Goal: Task Accomplishment & Management: Use online tool/utility

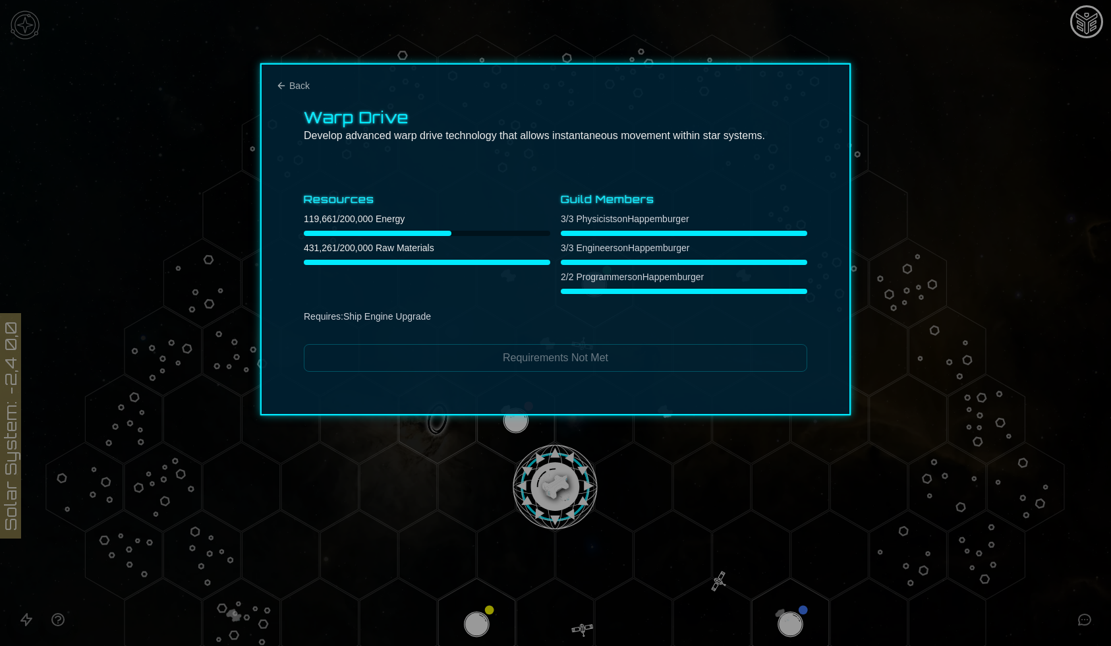
scroll to position [227, 0]
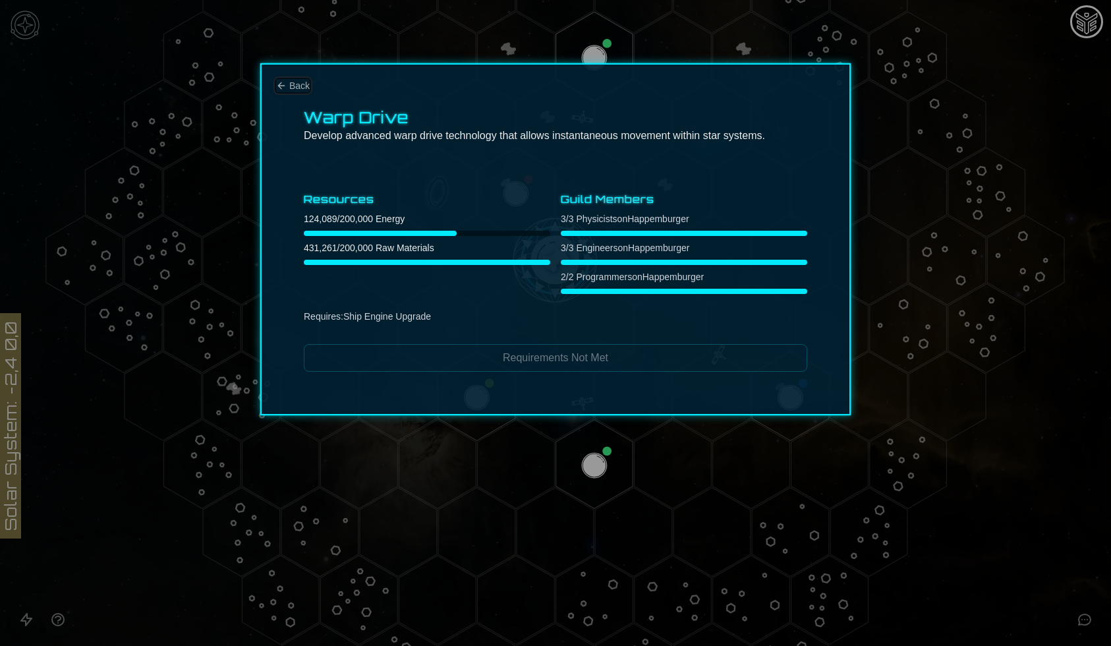
click at [297, 84] on span "Back" at bounding box center [299, 85] width 20 height 13
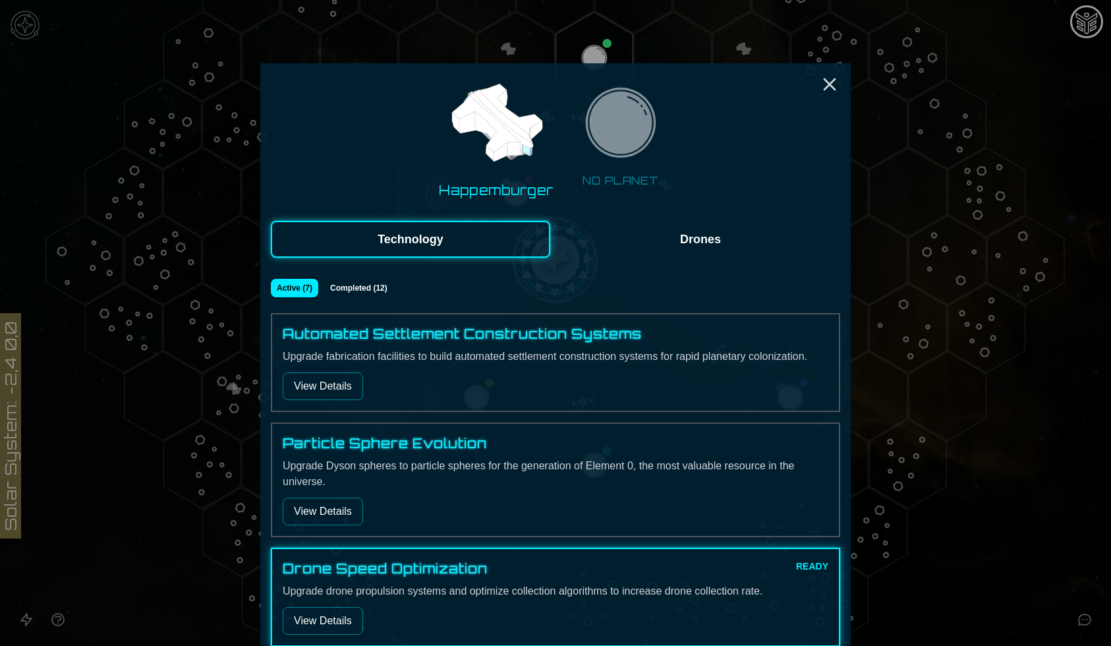
click at [211, 138] on div at bounding box center [555, 323] width 1111 height 646
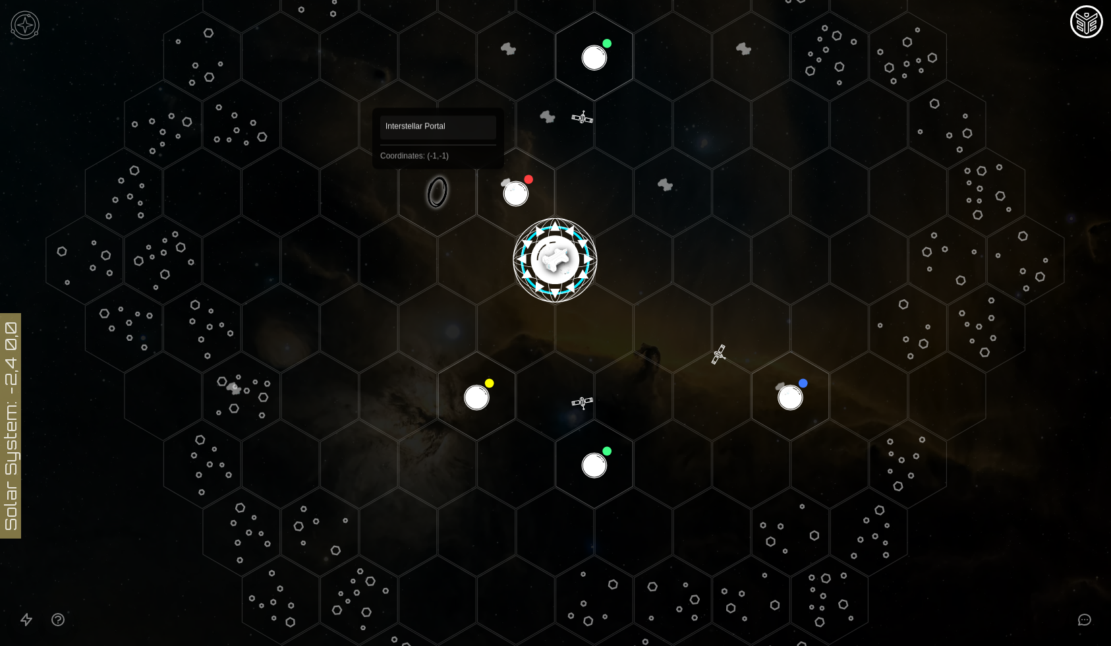
click at [438, 188] on polygon "Hex at coordinates -1,-1, clickable" at bounding box center [437, 192] width 77 height 89
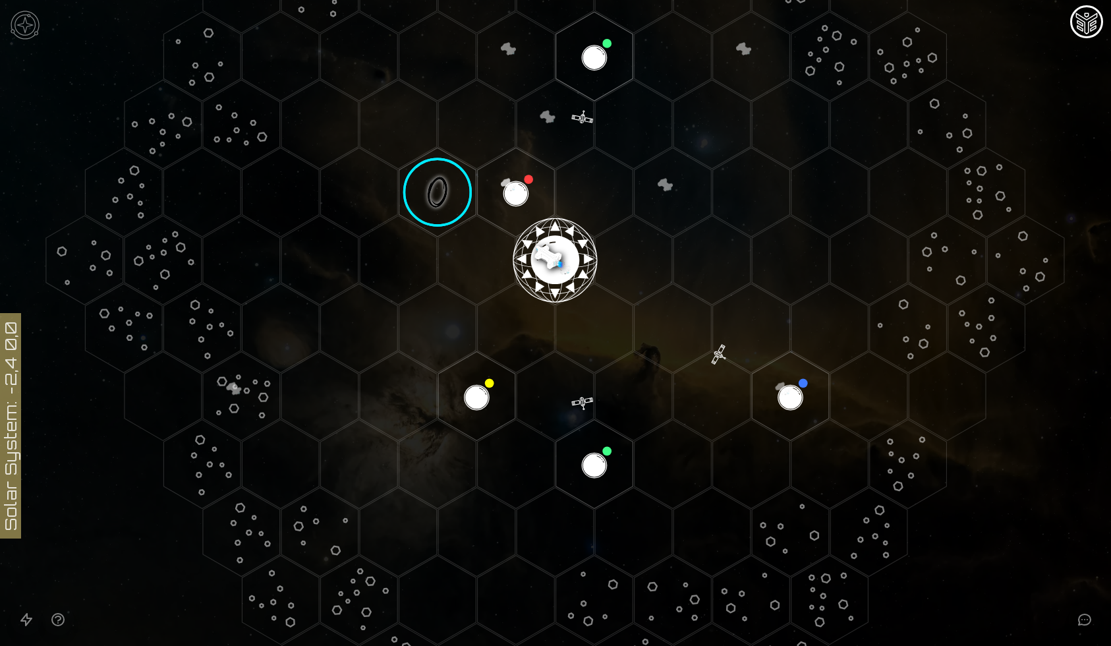
click at [440, 190] on image at bounding box center [437, 192] width 90 height 90
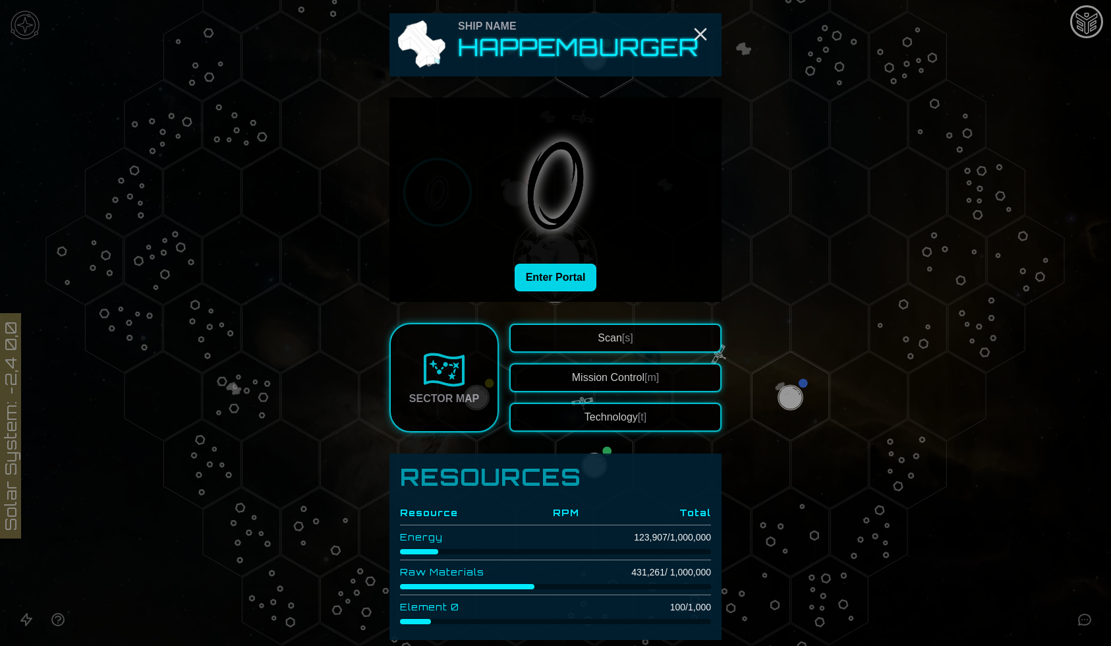
click at [546, 278] on button "Enter Portal" at bounding box center [556, 278] width 82 height 28
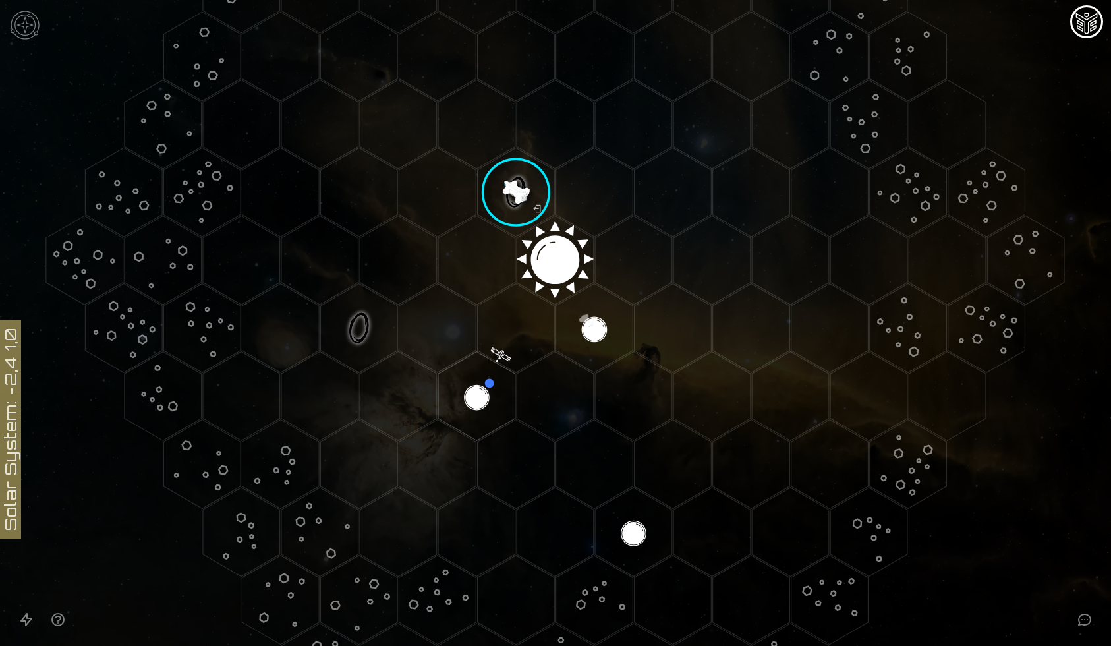
click at [358, 321] on polygon "Hex at coordinates -3,1, clickable" at bounding box center [358, 327] width 77 height 89
click at [358, 321] on image at bounding box center [359, 328] width 90 height 90
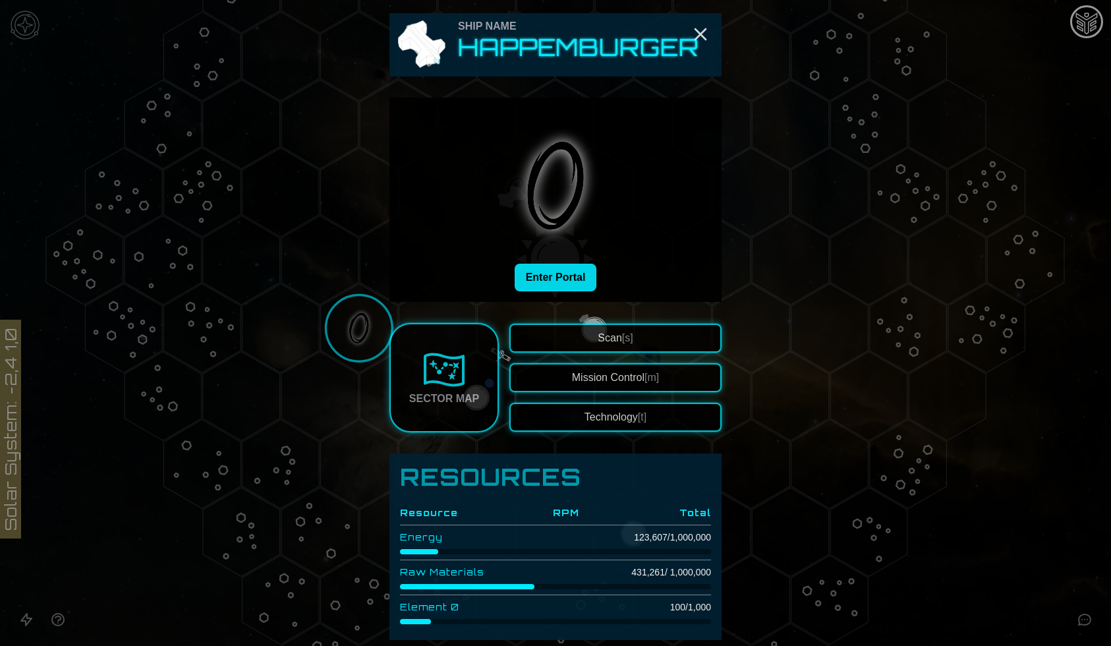
click at [576, 271] on button "Enter Portal" at bounding box center [556, 278] width 82 height 28
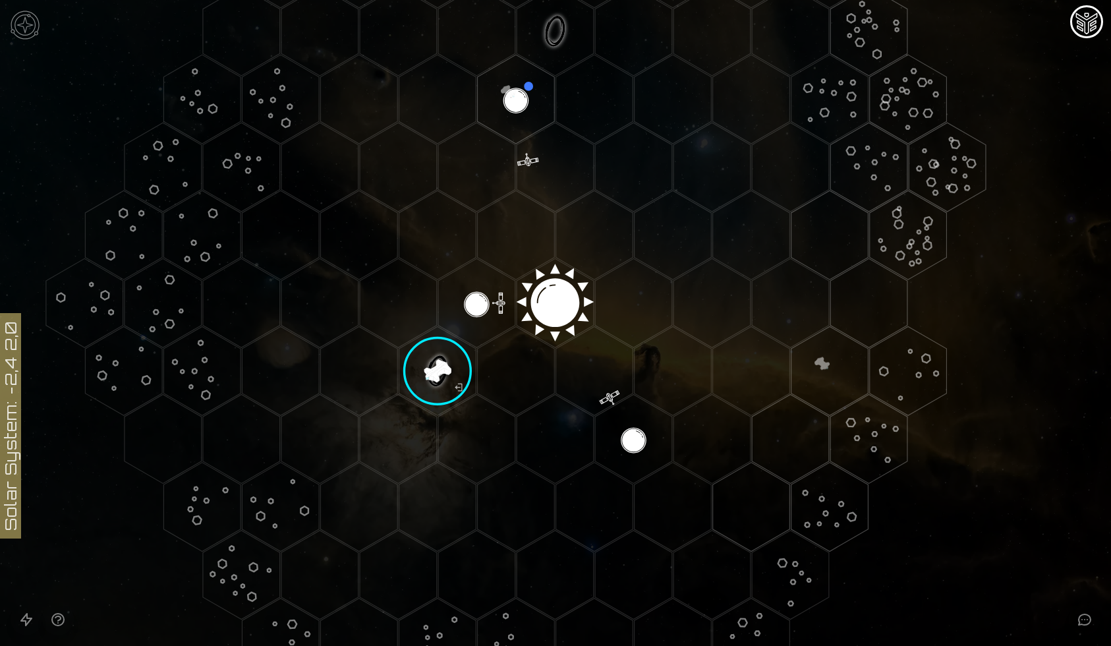
scroll to position [93, 0]
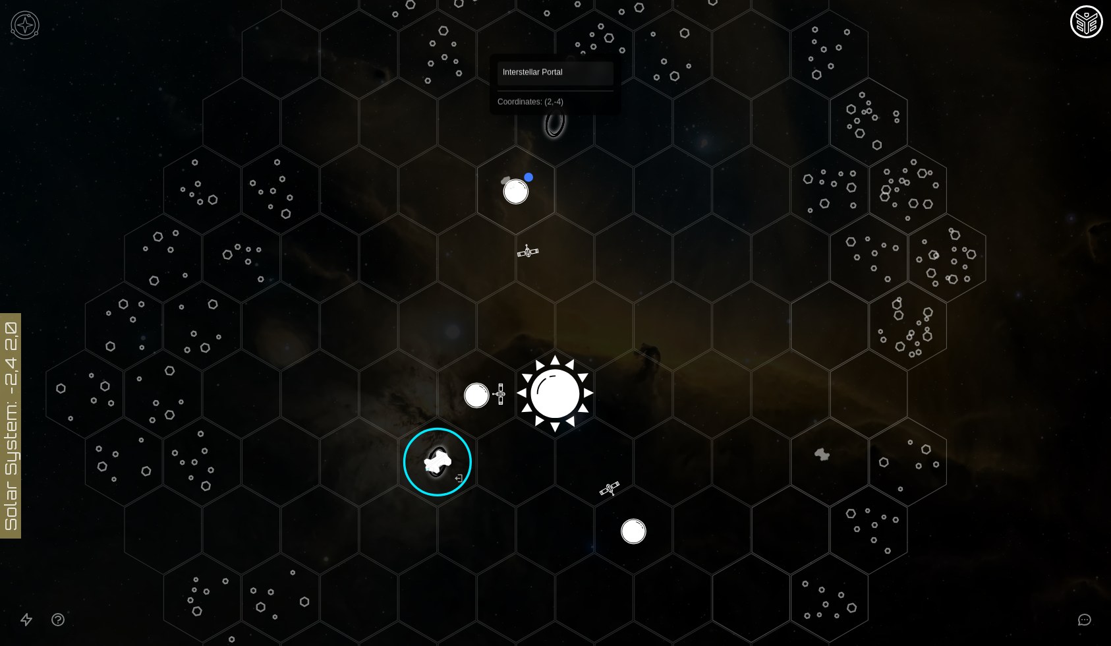
click at [561, 125] on polygon "Hex at coordinates 2,-4, clickable" at bounding box center [555, 122] width 77 height 89
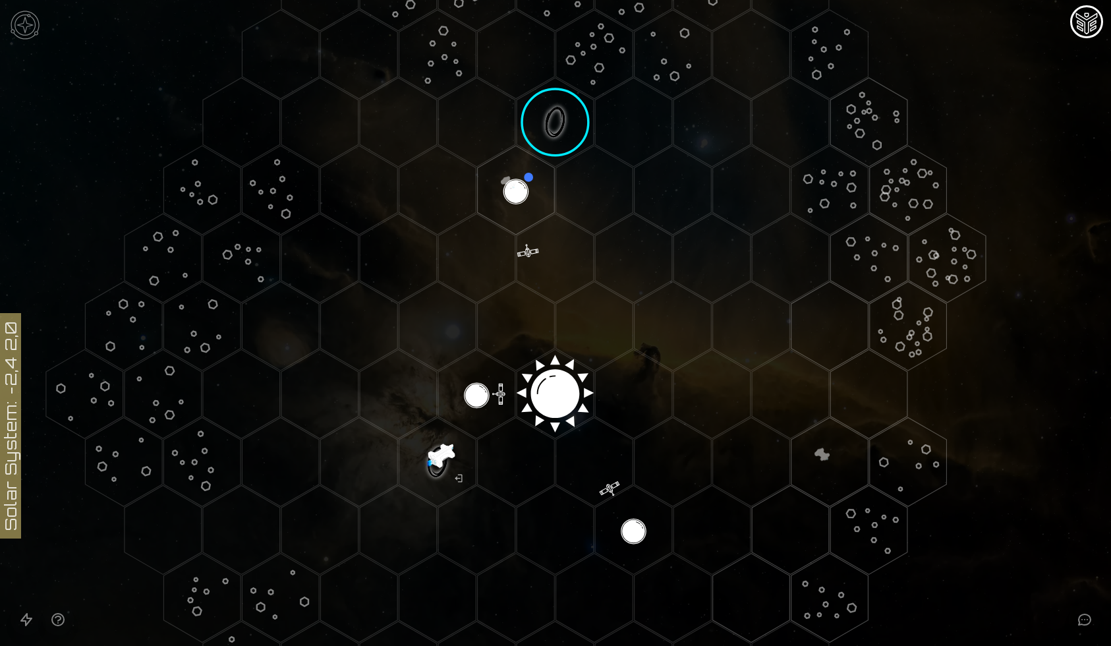
click at [561, 125] on image at bounding box center [555, 122] width 90 height 90
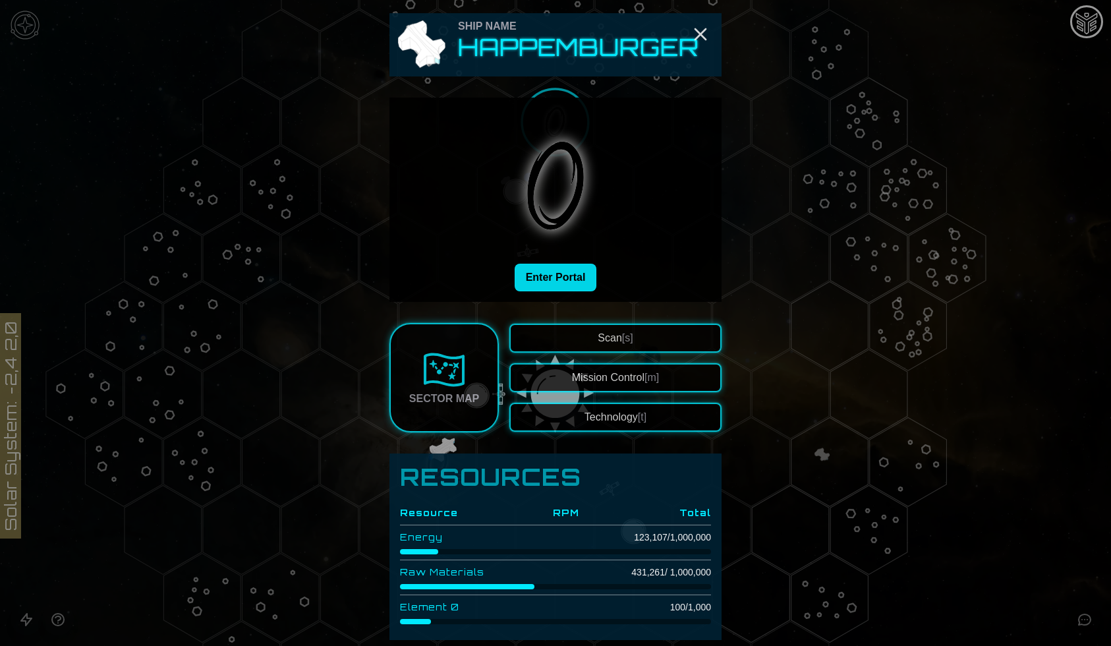
click at [548, 275] on button "Enter Portal" at bounding box center [556, 278] width 82 height 28
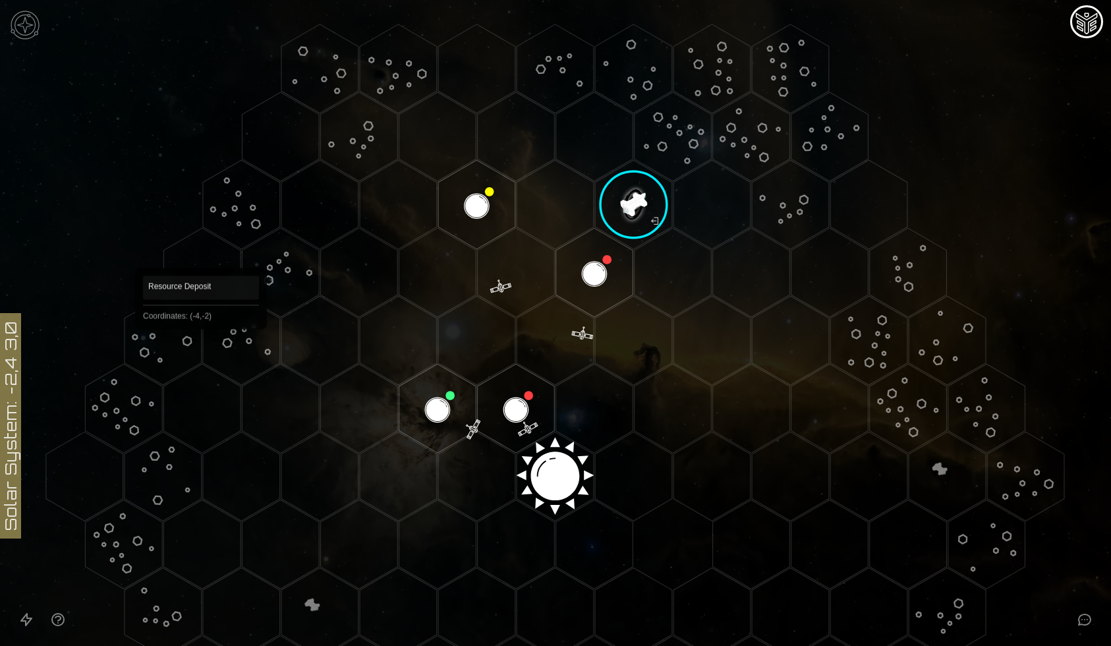
scroll to position [0, 0]
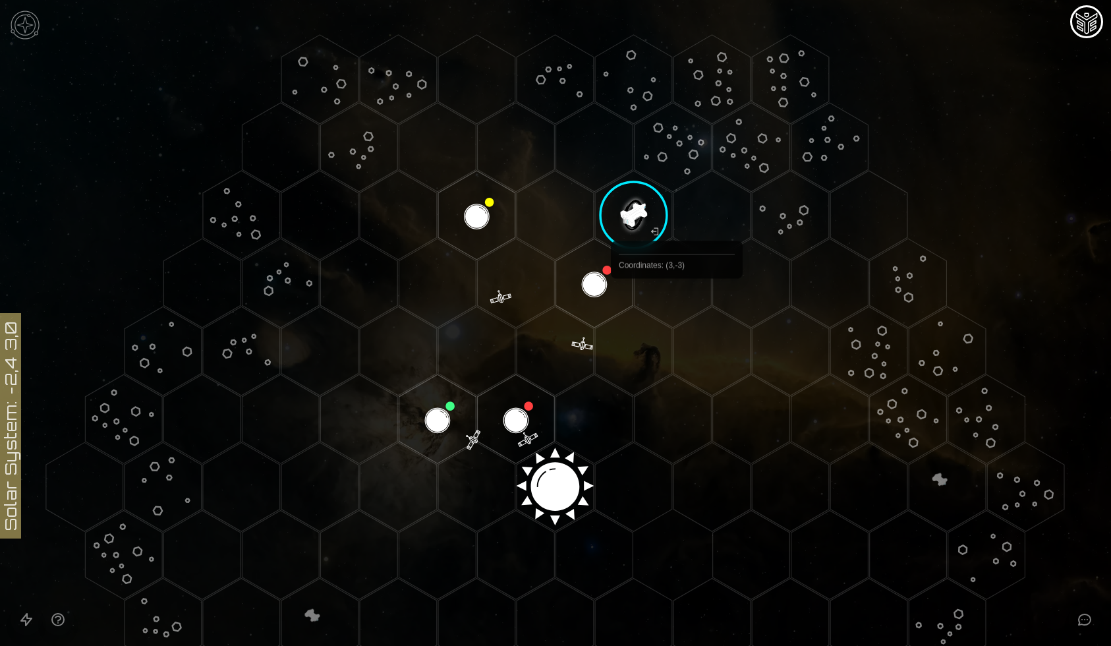
drag, startPoint x: 601, startPoint y: 306, endPoint x: 710, endPoint y: 321, distance: 109.8
click at [710, 321] on icon at bounding box center [555, 487] width 1111 height 974
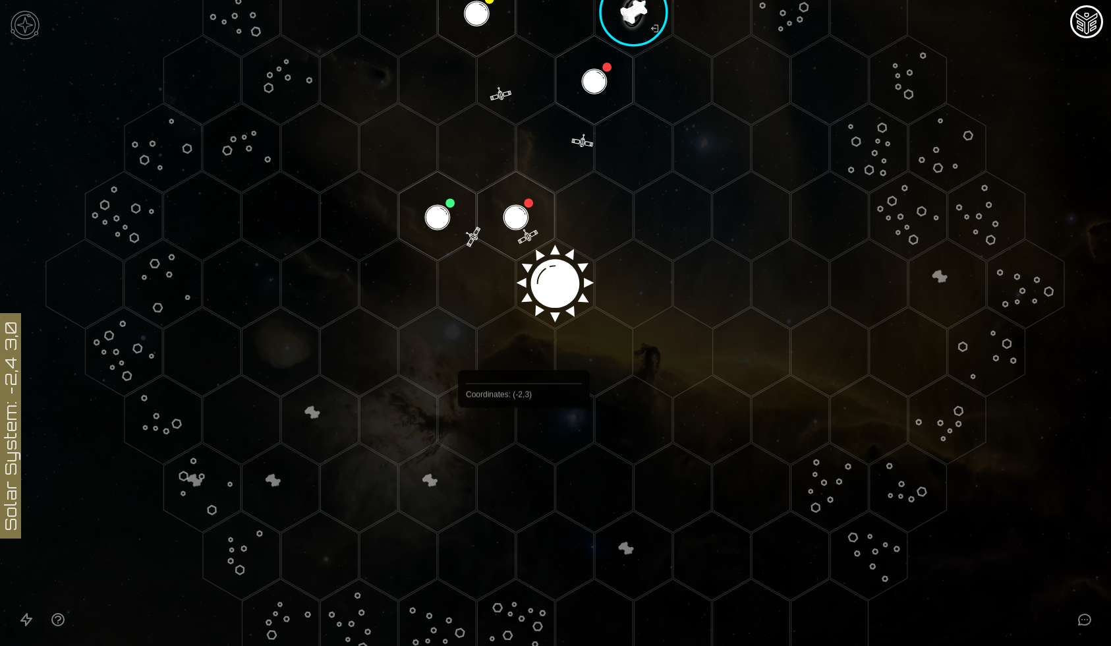
scroll to position [192, 0]
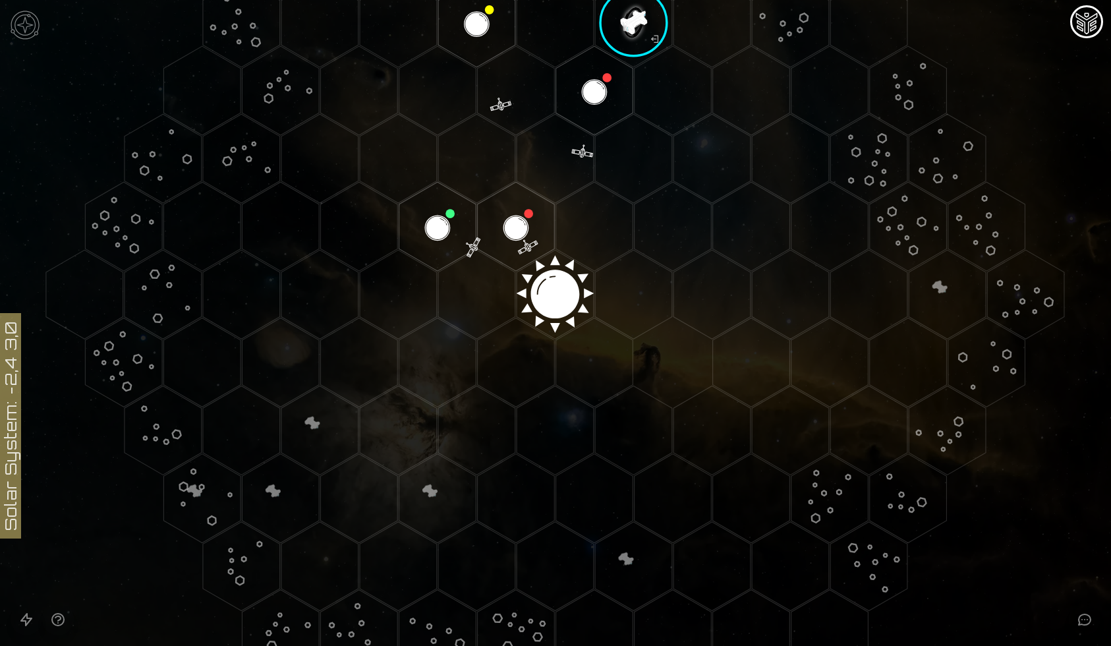
click at [22, 28] on img at bounding box center [25, 25] width 40 height 40
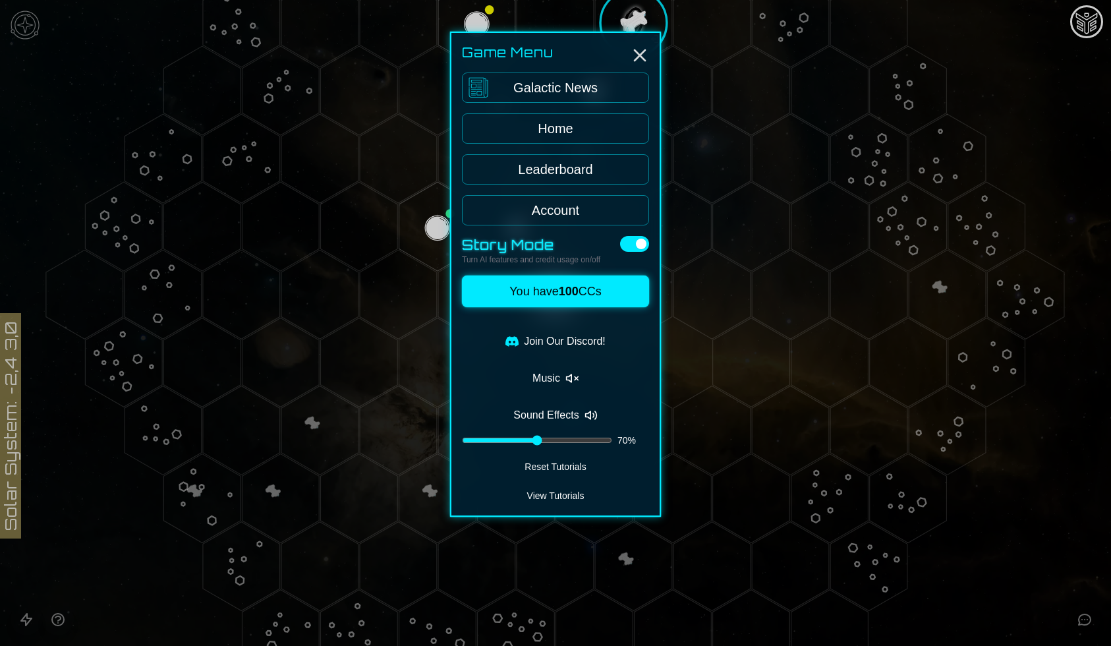
click at [582, 501] on button "View Tutorials" at bounding box center [555, 495] width 187 height 18
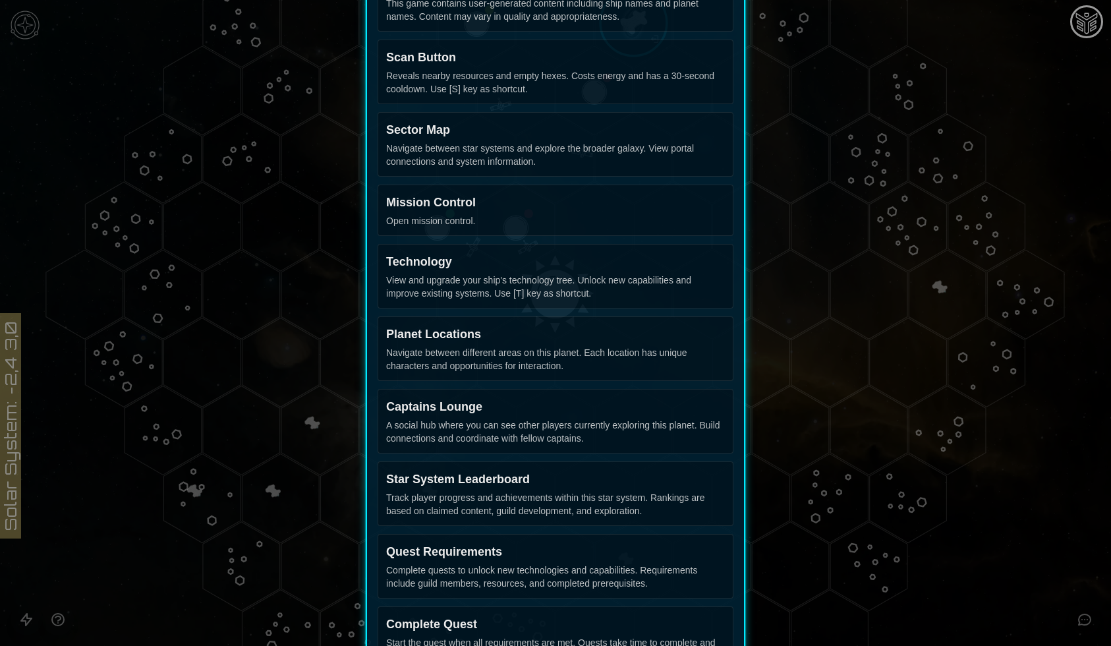
scroll to position [0, 0]
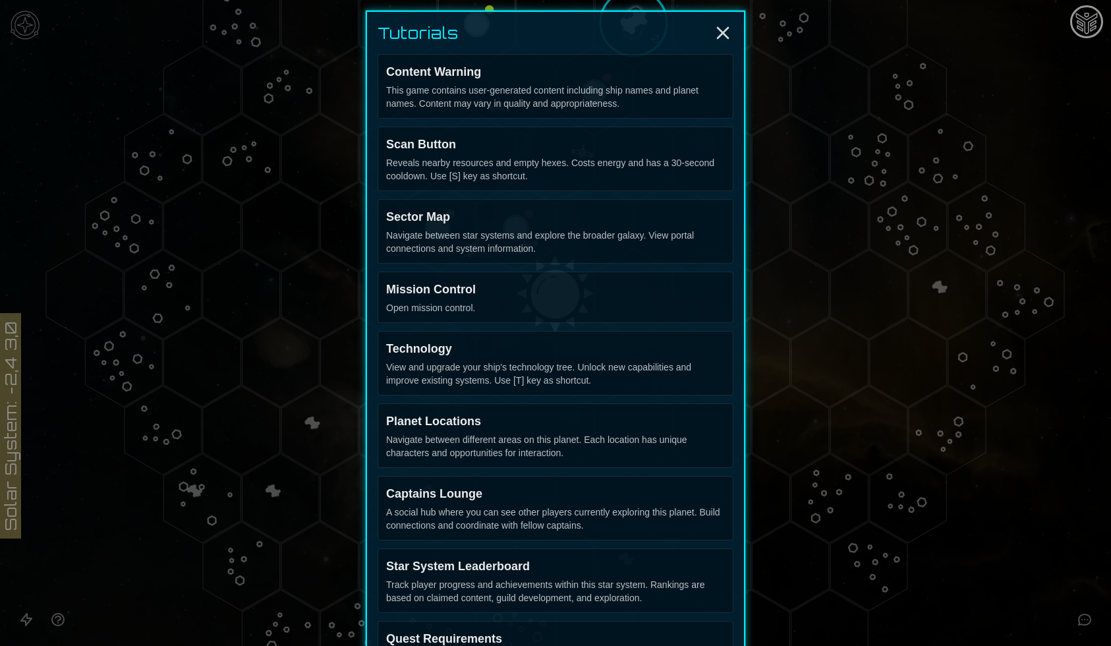
click at [841, 369] on div at bounding box center [555, 323] width 1111 height 646
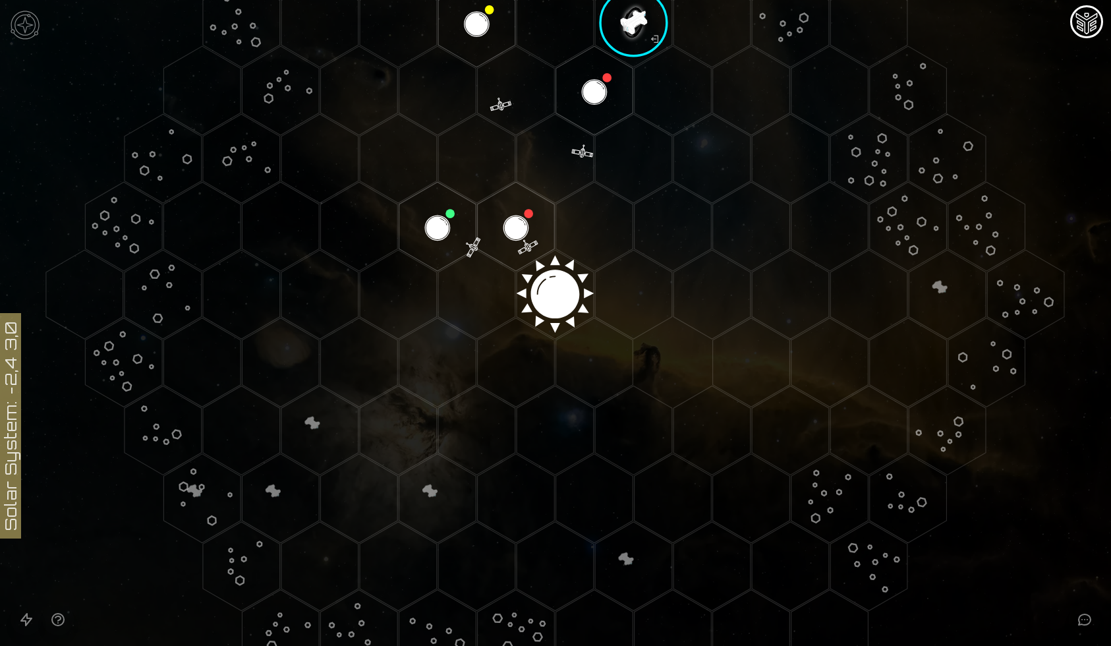
click at [24, 24] on img at bounding box center [25, 25] width 40 height 40
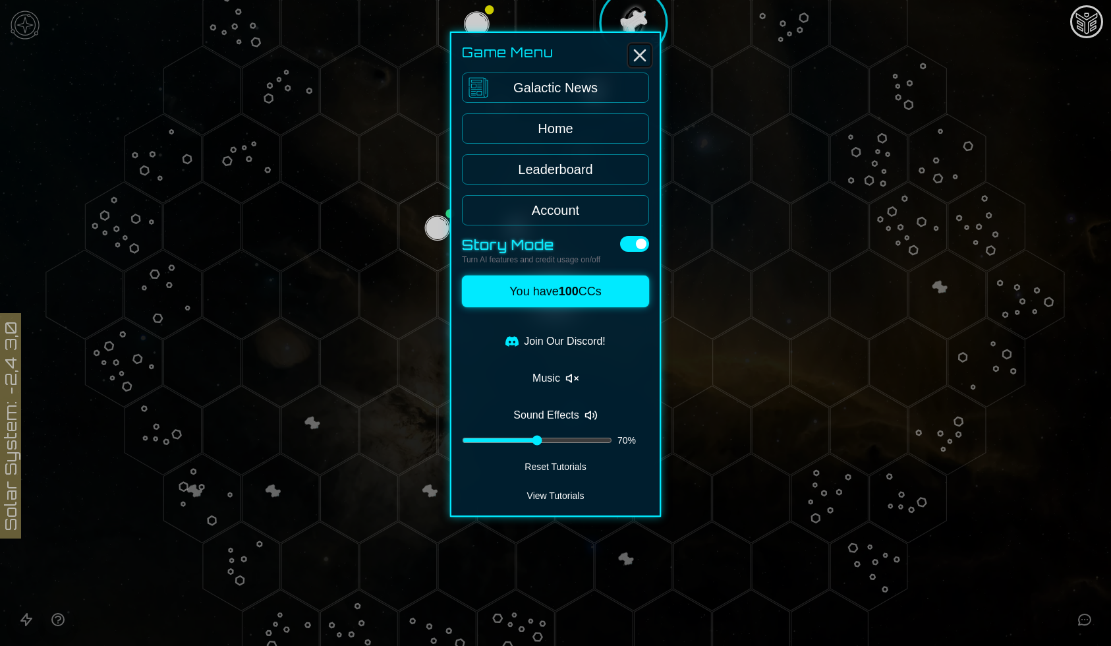
click at [640, 56] on line "Close" at bounding box center [639, 55] width 11 height 11
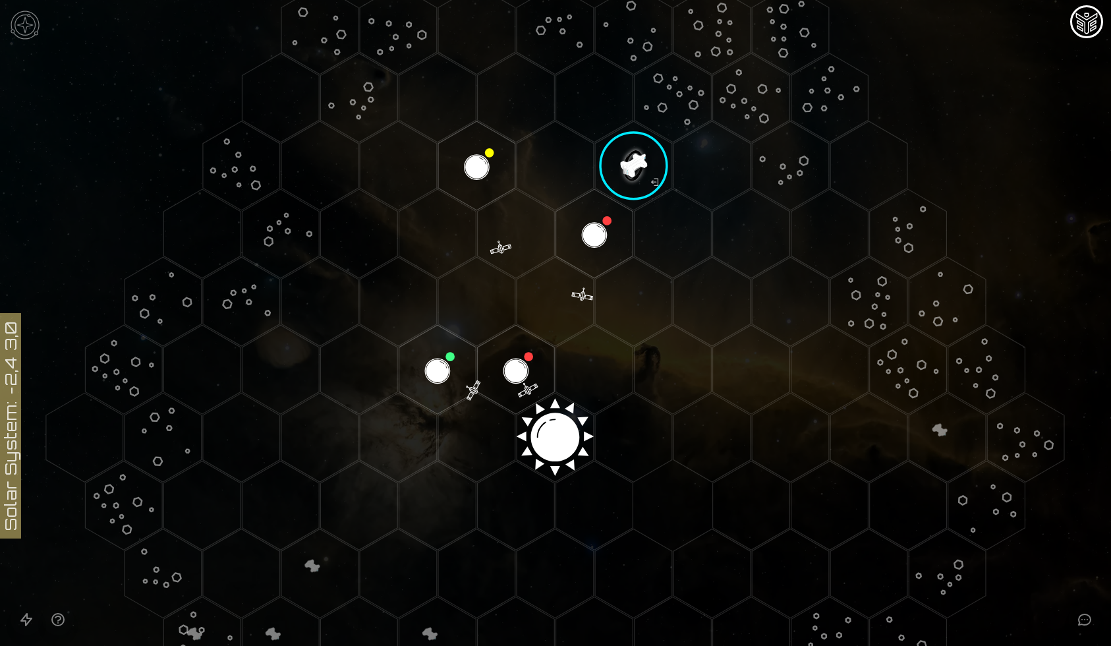
scroll to position [17, 0]
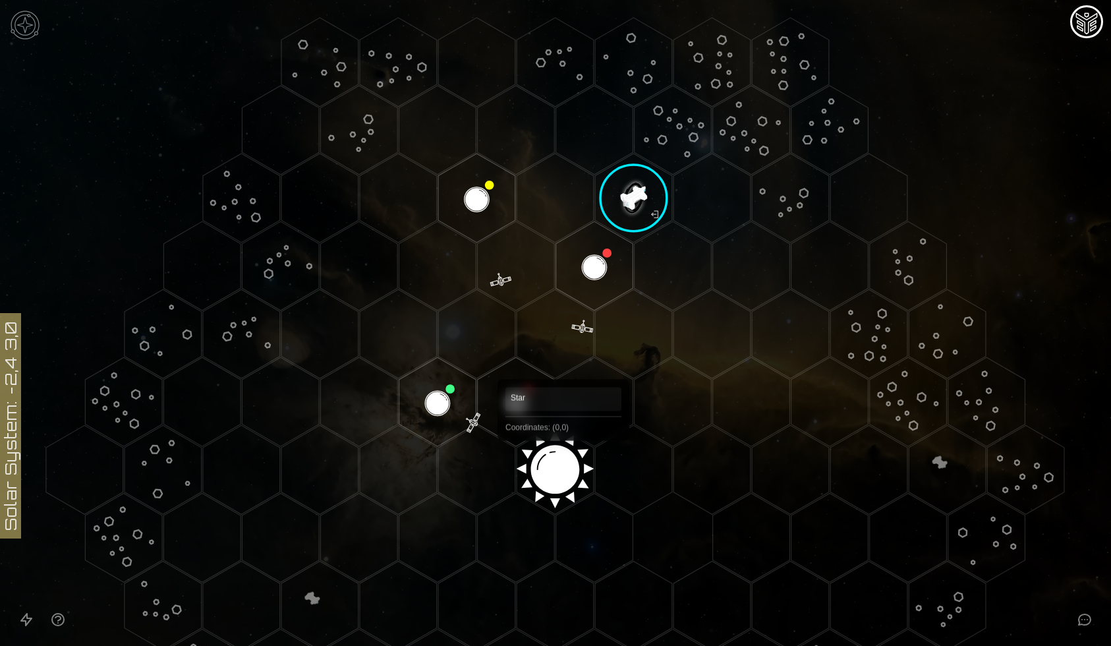
click at [562, 459] on polygon "Hex at coordinates 0,0, clickable" at bounding box center [555, 469] width 77 height 89
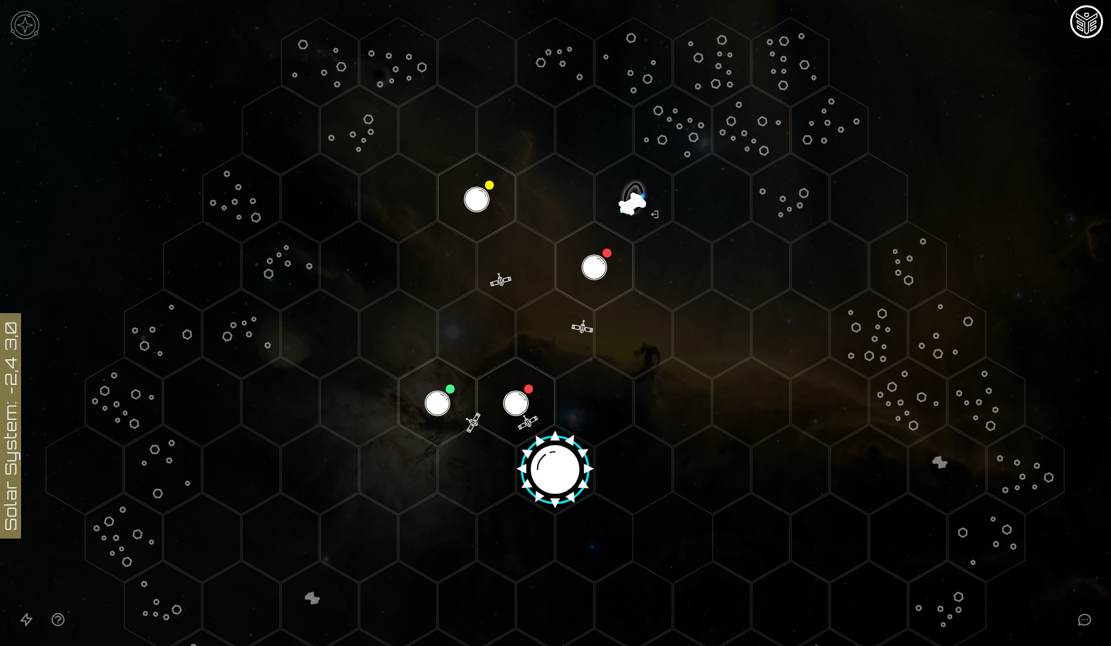
click at [562, 459] on image at bounding box center [555, 465] width 90 height 90
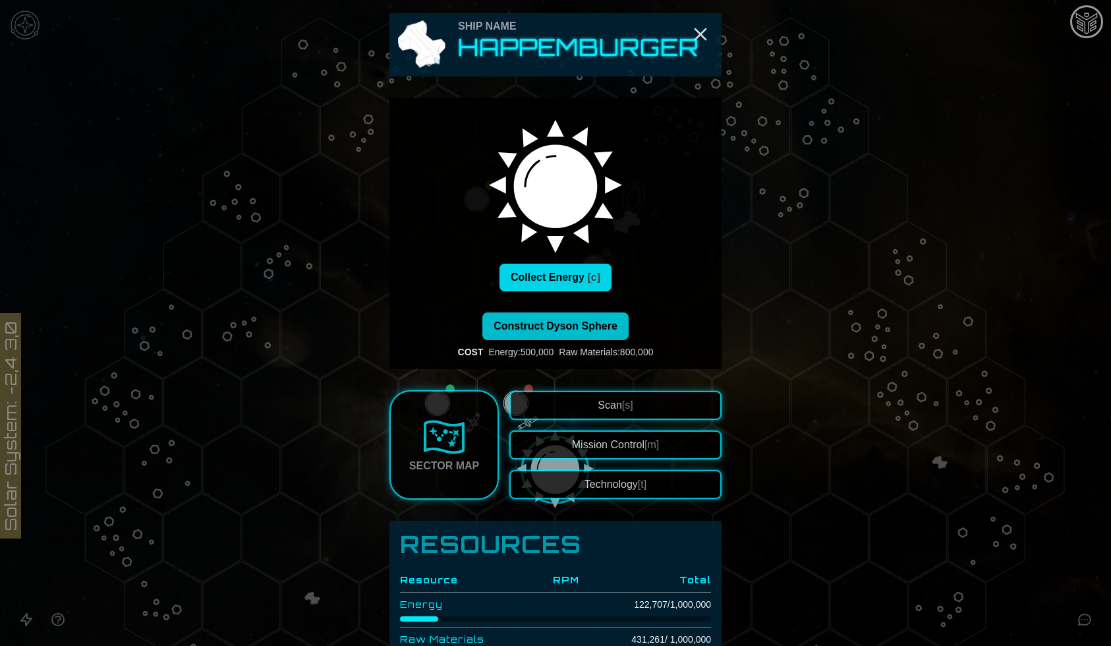
click at [569, 272] on button "Collect Energy [c]" at bounding box center [555, 278] width 112 height 28
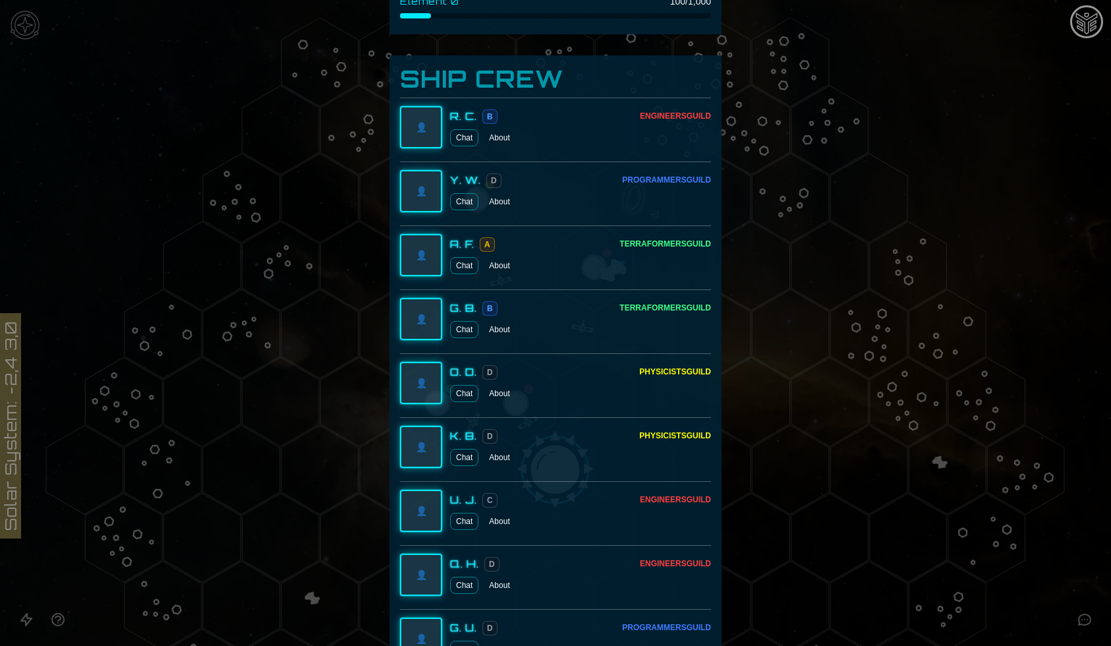
scroll to position [595, 0]
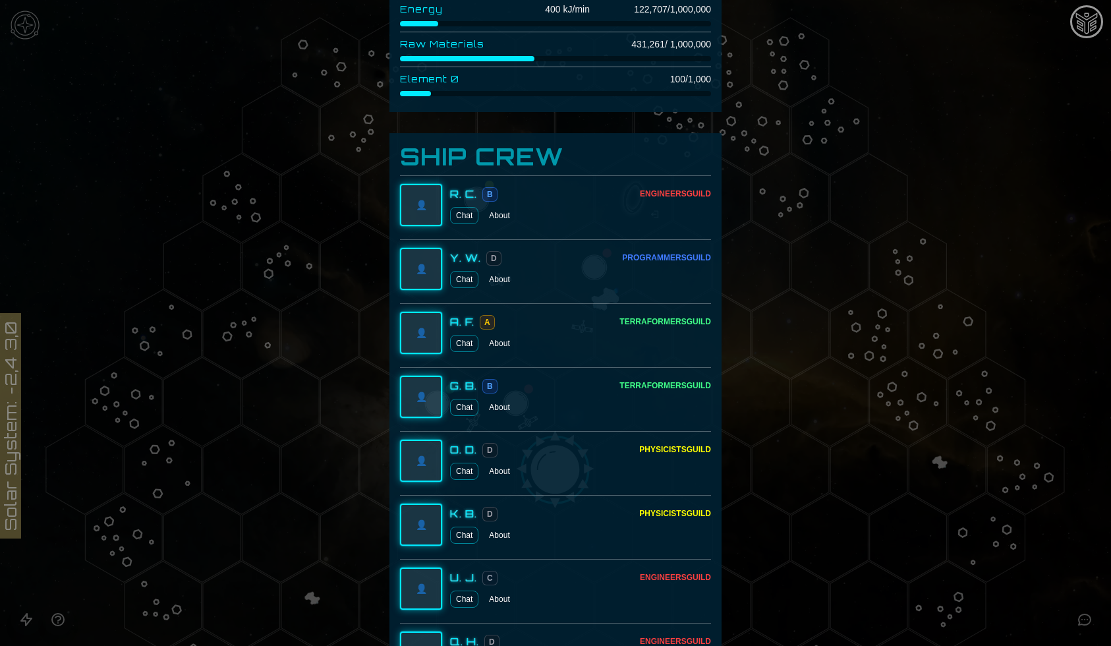
click at [787, 244] on div at bounding box center [555, 323] width 1111 height 646
